Goal: Download file/media

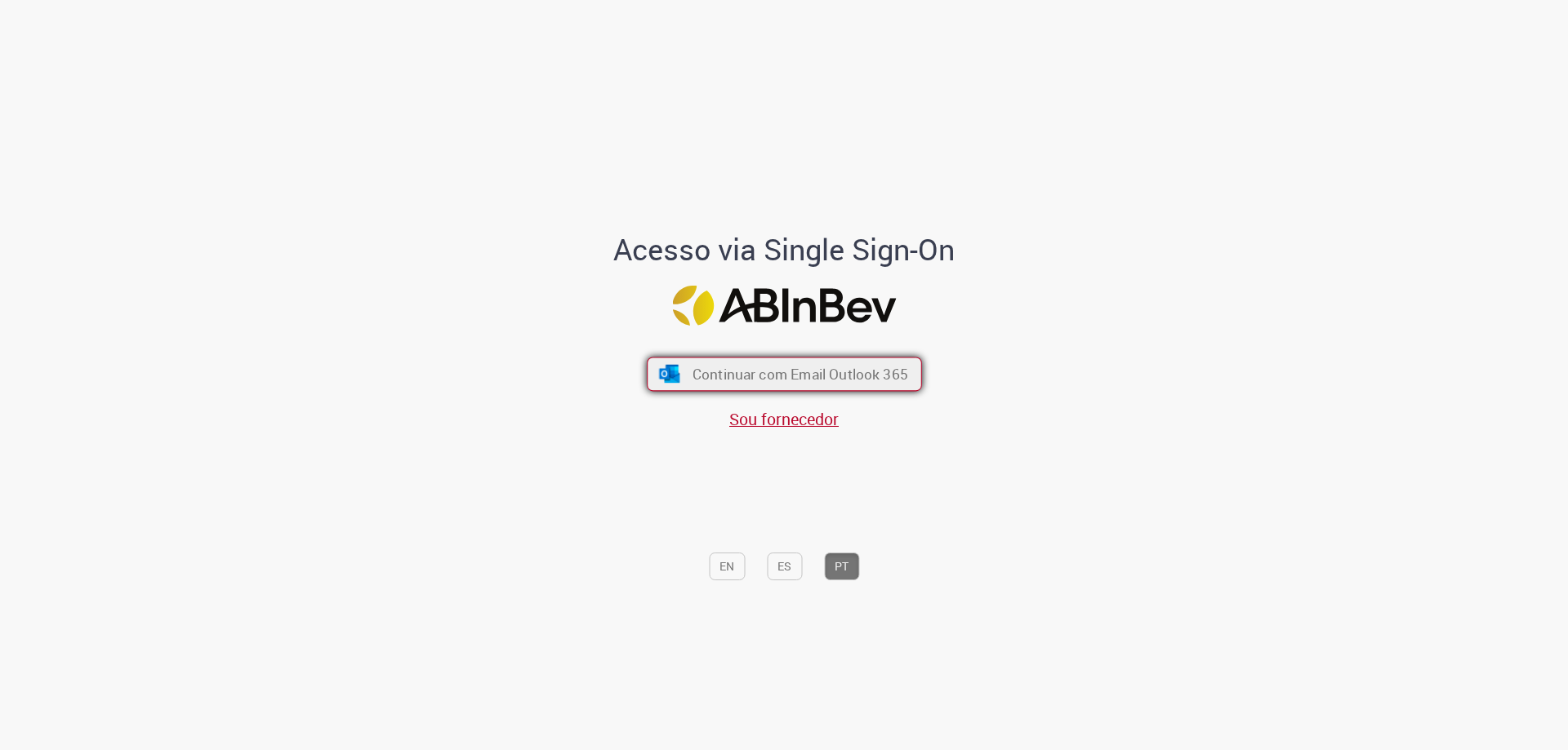
click at [859, 375] on span "Continuar com Email Outlook 365" at bounding box center [800, 374] width 215 height 19
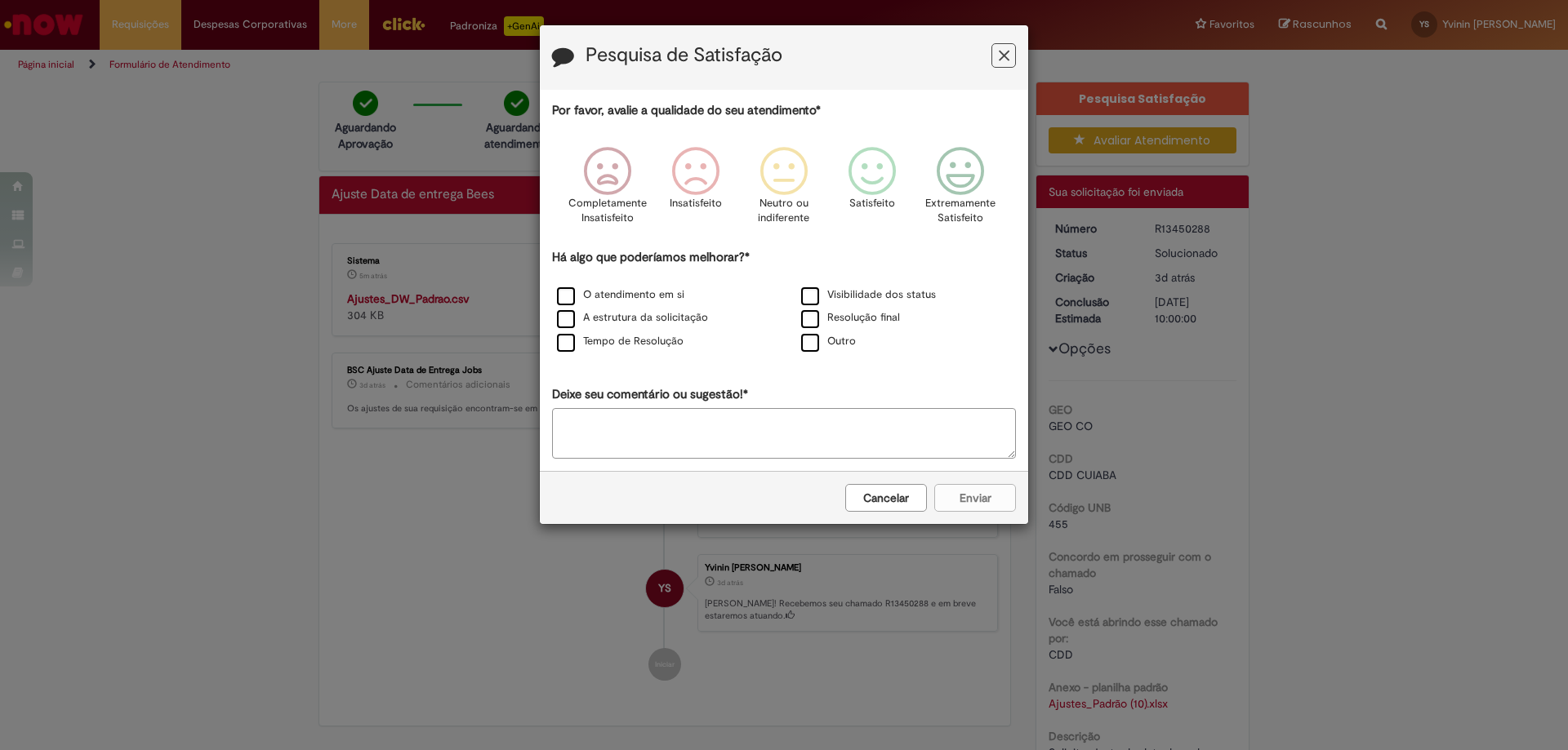
click at [997, 54] on button "Feedback" at bounding box center [1003, 55] width 25 height 25
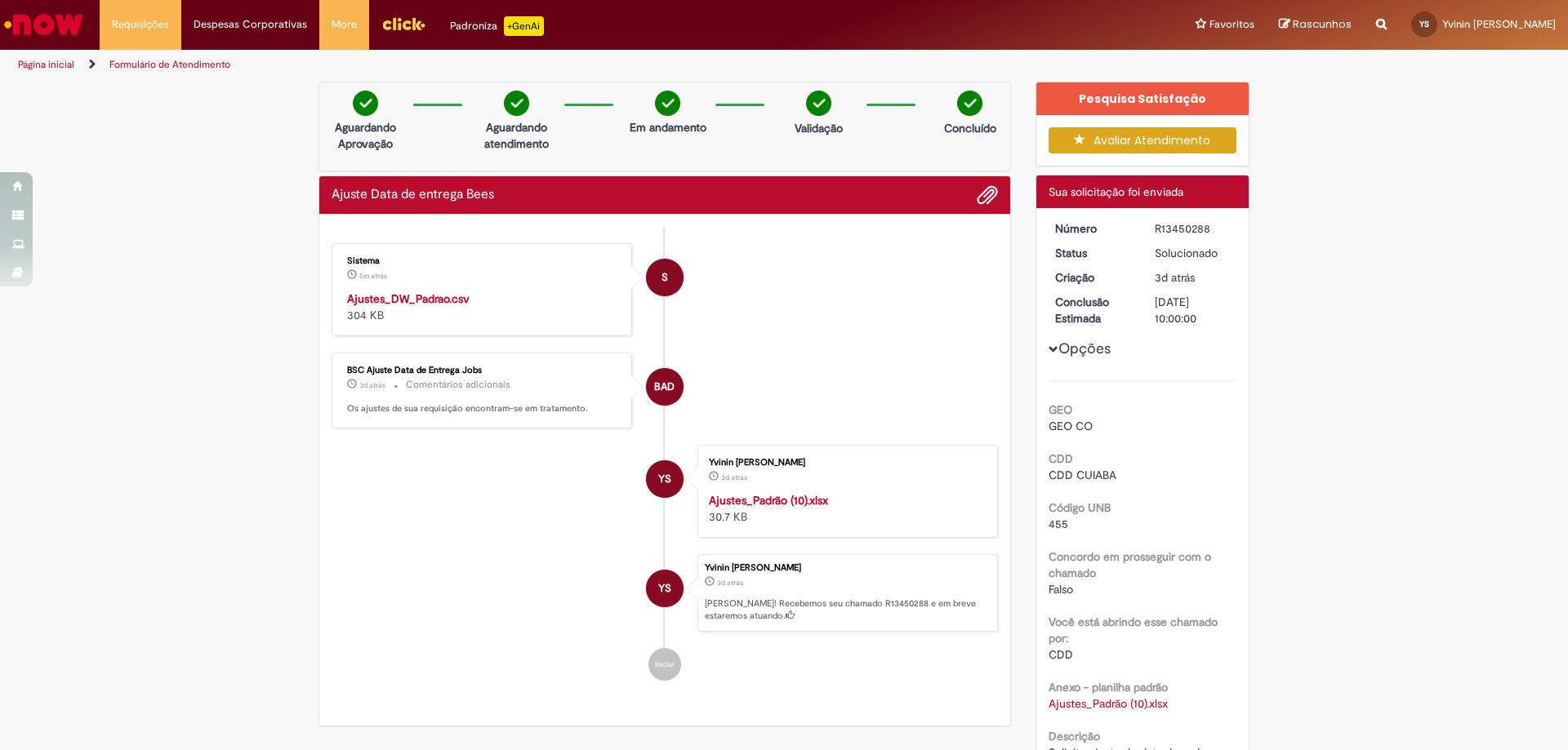
click at [443, 305] on strong "Ajustes_DW_Padrao.csv" at bounding box center [409, 298] width 122 height 15
